Goal: Find specific page/section: Find specific page/section

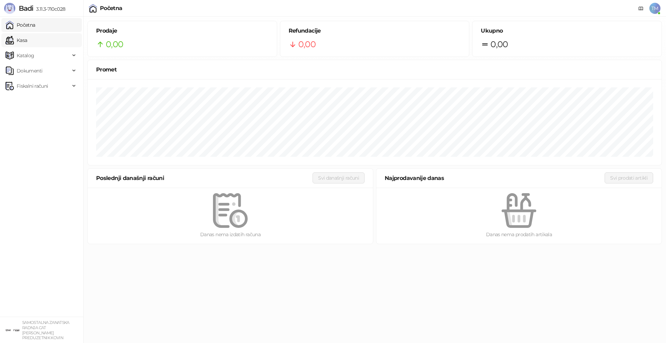
click at [27, 41] on link "Kasa" at bounding box center [17, 40] width 22 height 14
